Goal: Task Accomplishment & Management: Manage account settings

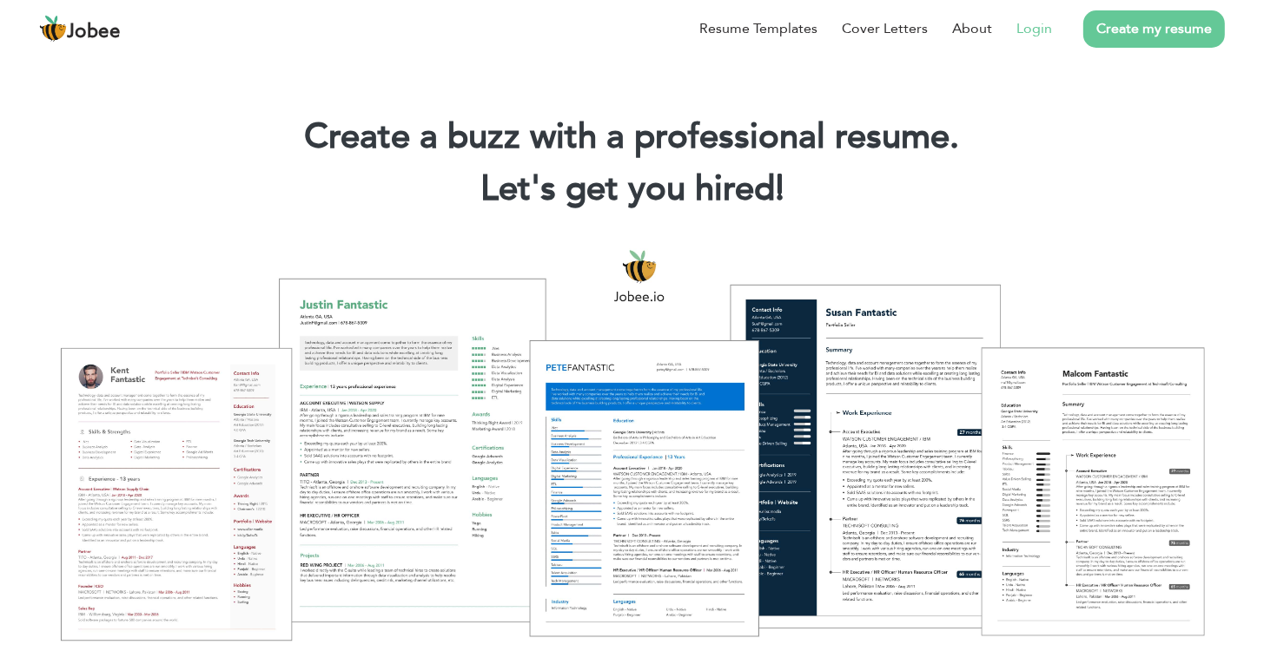
click at [1024, 30] on link "Login" at bounding box center [1034, 28] width 36 height 21
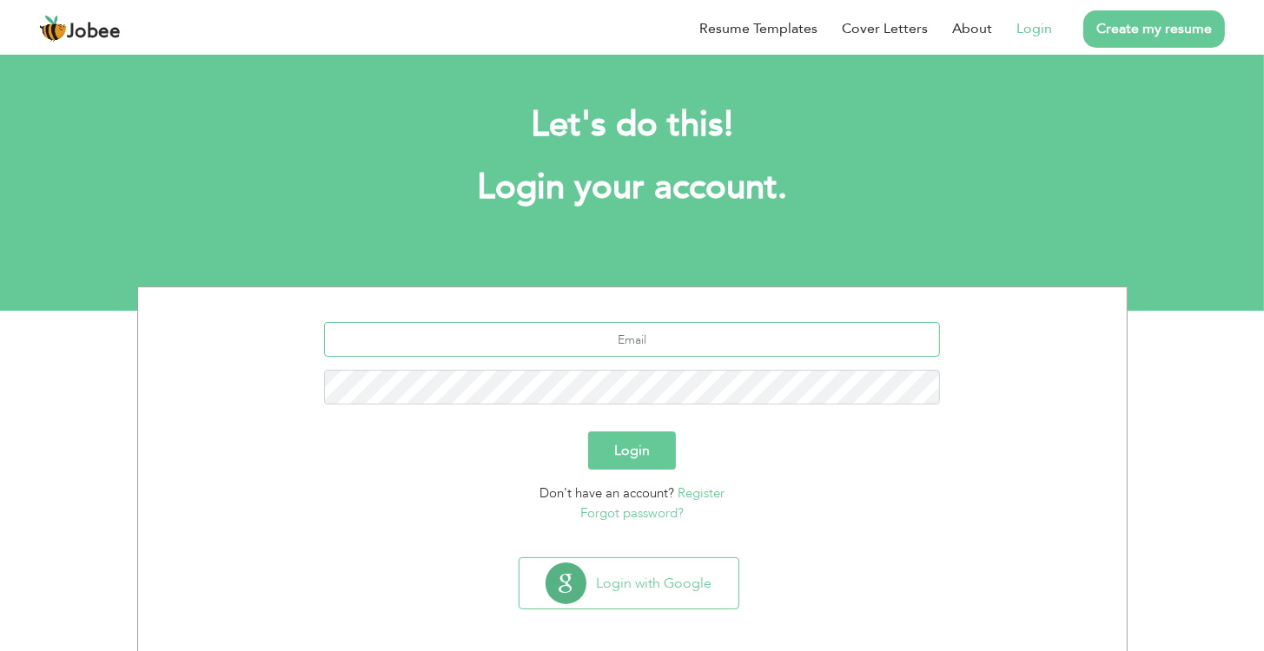
click at [644, 333] on input "text" at bounding box center [632, 339] width 616 height 35
type input "talha59@gmail.com"
click at [632, 446] on button "Login" at bounding box center [632, 451] width 88 height 38
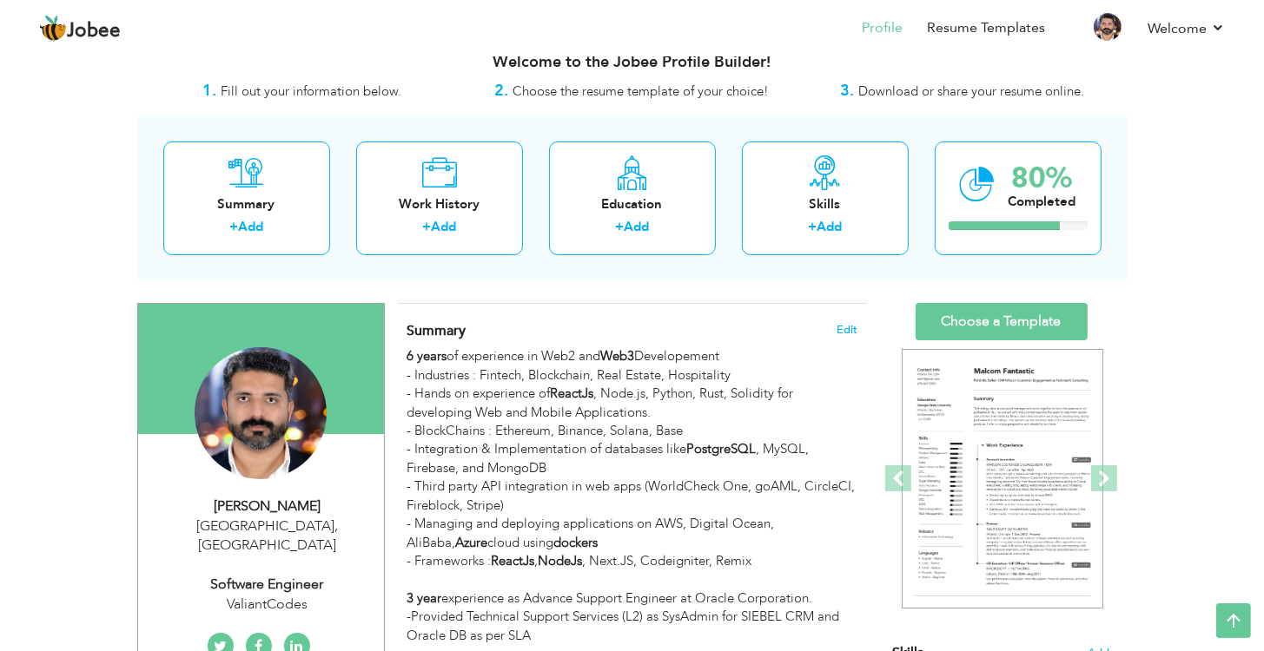
scroll to position [3, 0]
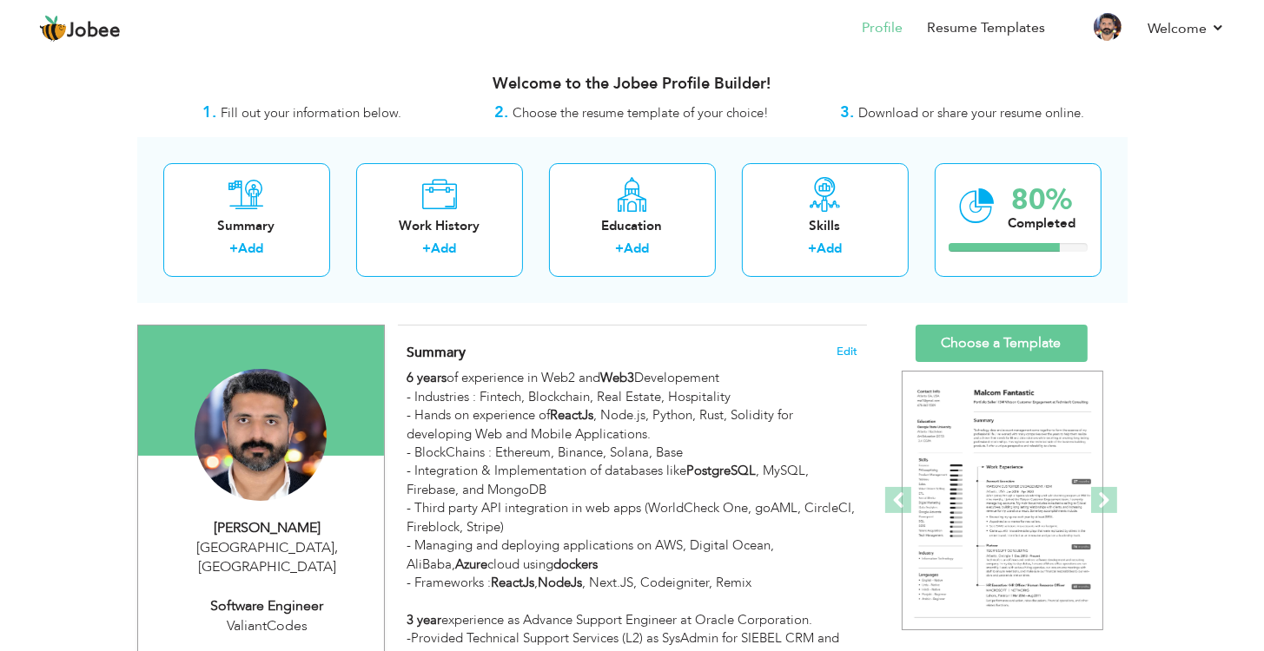
click at [621, 339] on div "Summary Edit 6 years of experience in Web2 and Web3 Developement - Industries :…" at bounding box center [632, 506] width 469 height 360
